Goal: Task Accomplishment & Management: Use online tool/utility

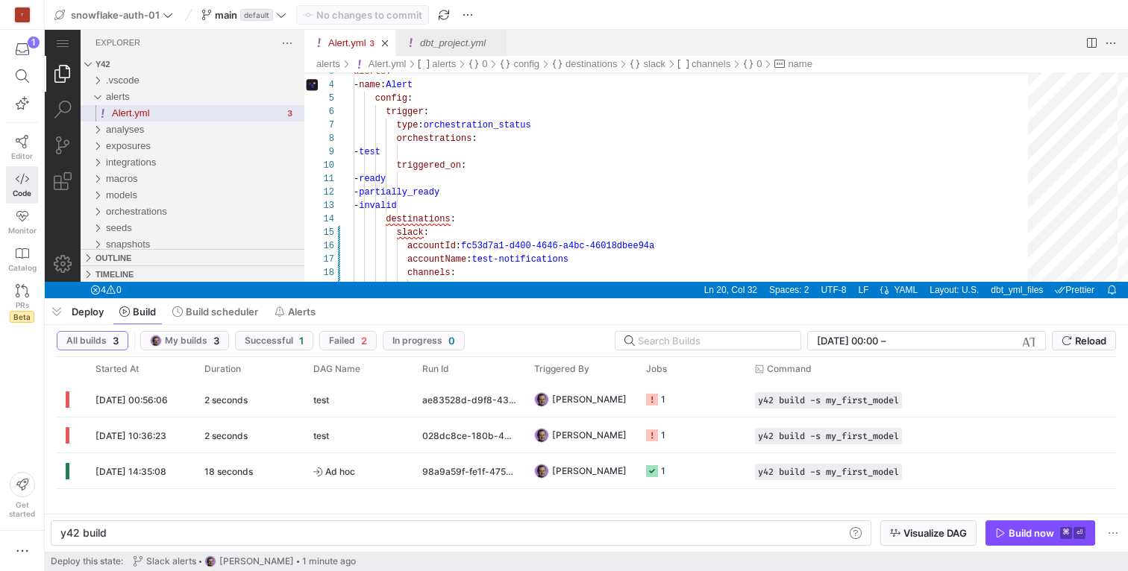
scroll to position [121, 167]
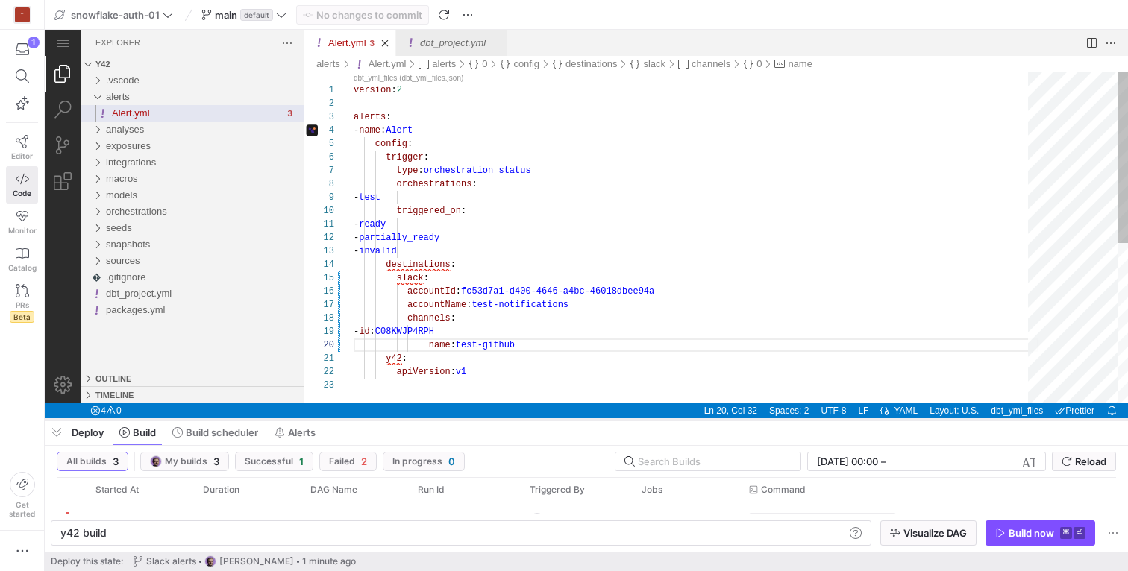
drag, startPoint x: 497, startPoint y: 298, endPoint x: 460, endPoint y: 419, distance: 126.3
click at [422, 348] on div at bounding box center [365, 342] width 113 height 10
